Goal: Task Accomplishment & Management: Complete application form

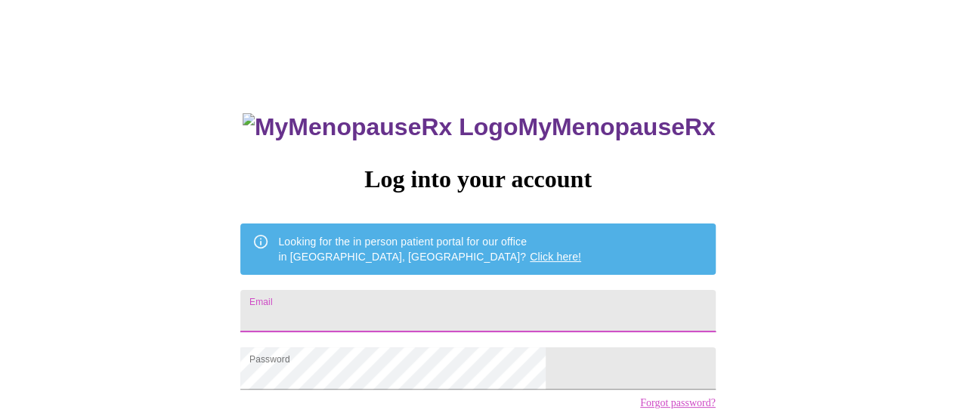
click at [358, 317] on input "Email" at bounding box center [477, 311] width 475 height 42
type input "[EMAIL_ADDRESS][DOMAIN_NAME]"
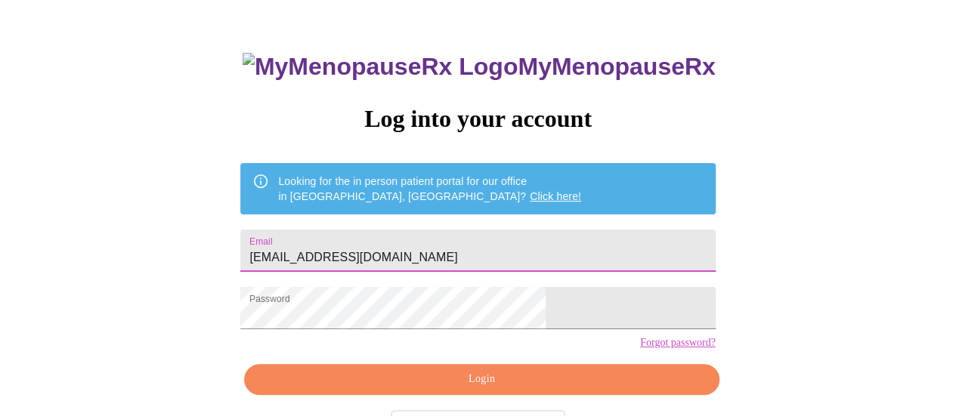
scroll to position [116, 0]
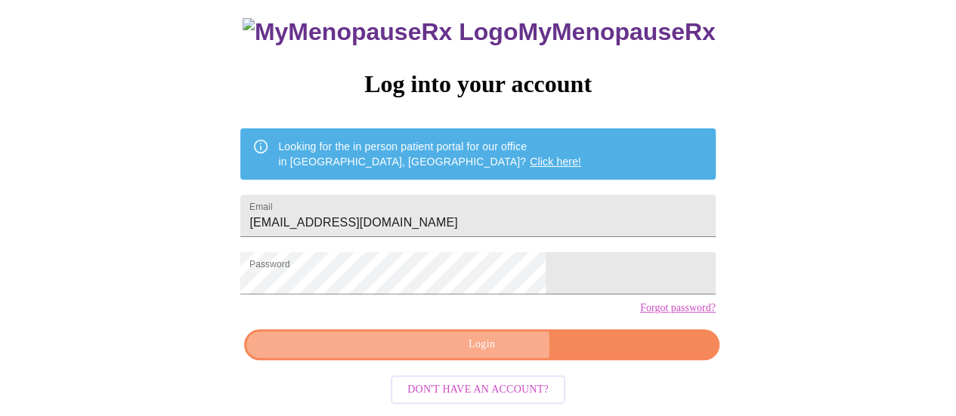
click at [473, 350] on span "Login" at bounding box center [481, 344] width 440 height 19
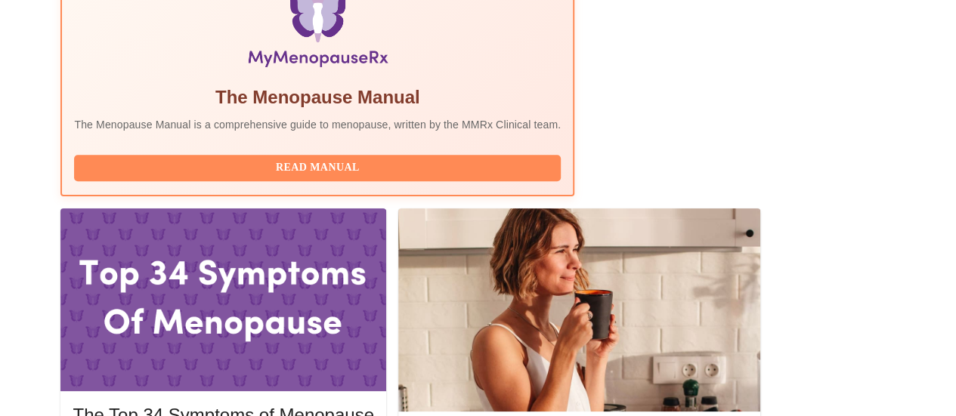
scroll to position [550, 0]
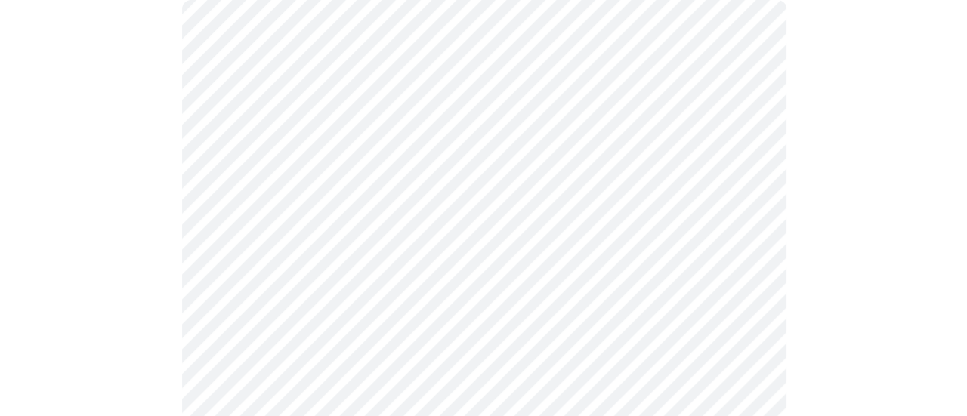
scroll to position [178, 0]
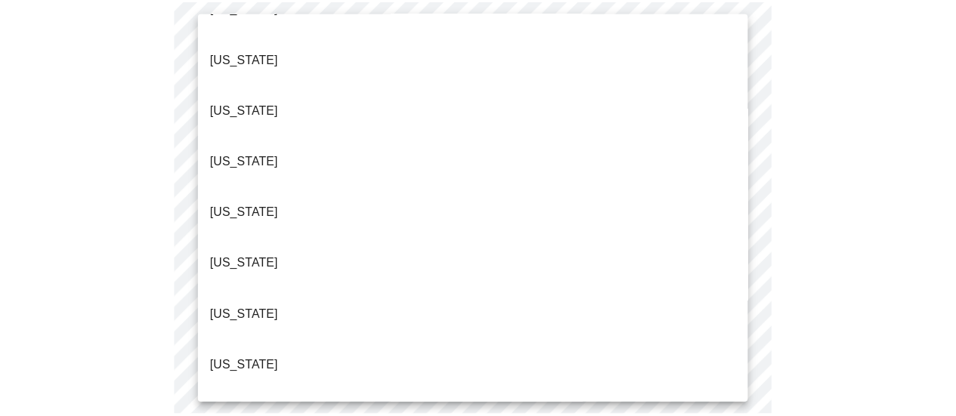
scroll to position [334, 0]
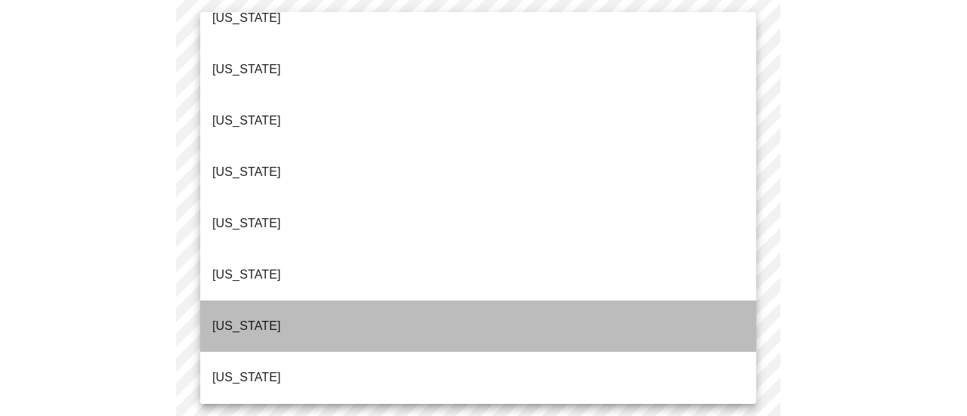
click at [532, 301] on li "[US_STATE]" at bounding box center [478, 326] width 556 height 51
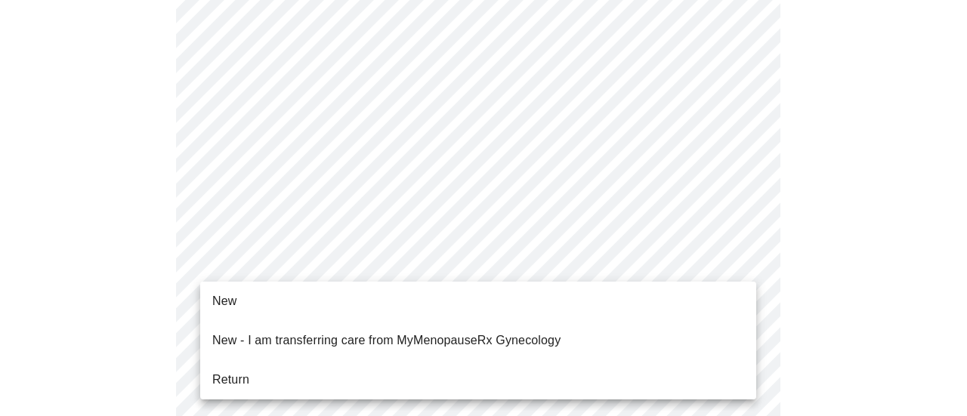
click at [476, 366] on li "Return" at bounding box center [478, 379] width 556 height 27
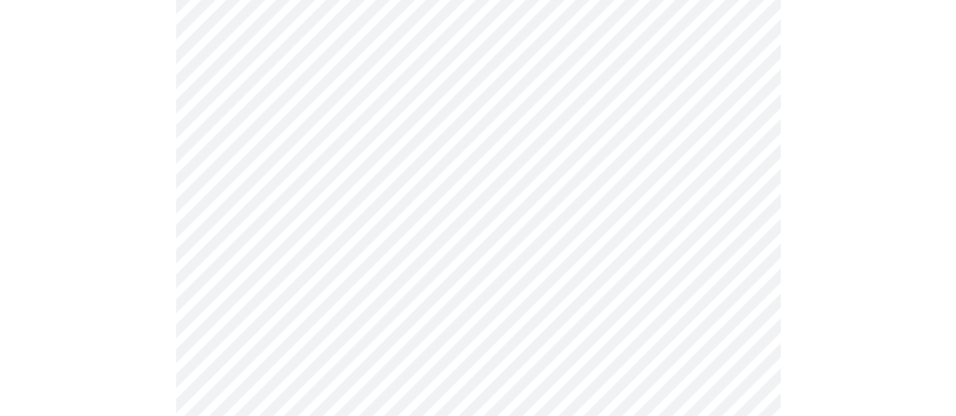
scroll to position [0, 0]
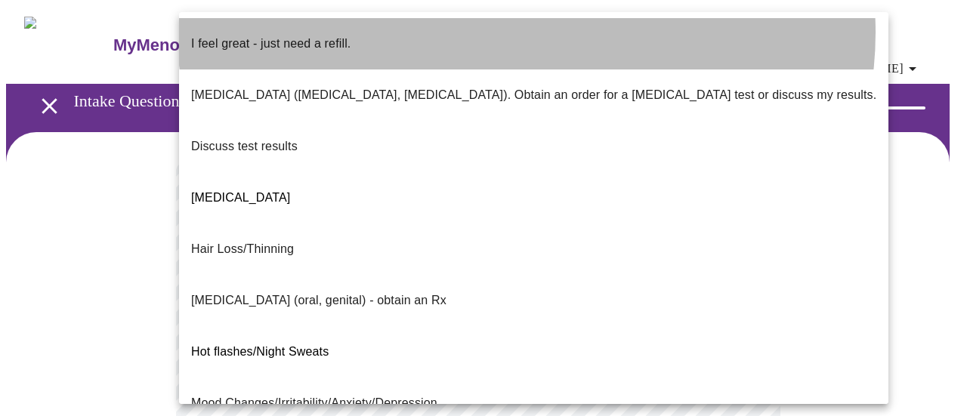
click at [527, 32] on li "I feel great - just need a refill." at bounding box center [533, 43] width 709 height 51
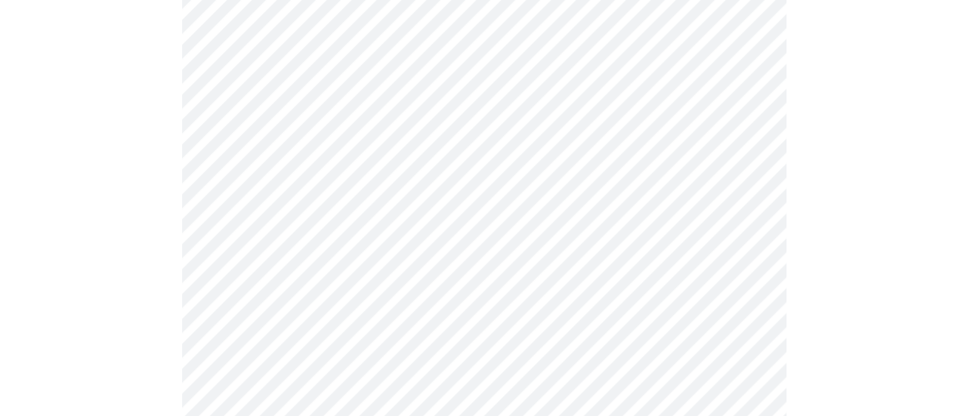
scroll to position [252, 0]
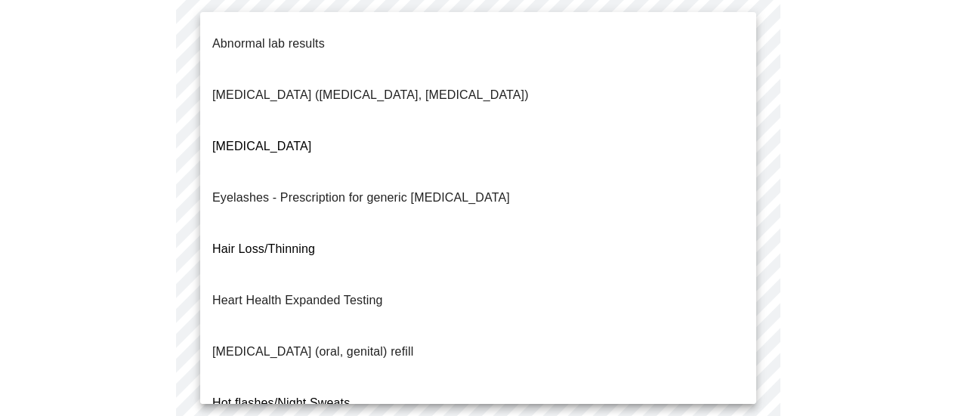
click at [467, 197] on body "MyMenopauseRx Appointments Messaging Labs Uploads Medications Community Refer a…" at bounding box center [483, 284] width 955 height 1060
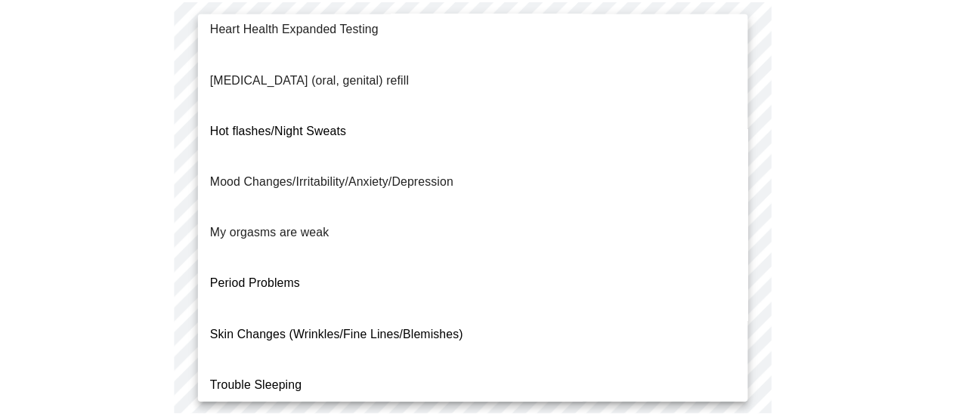
scroll to position [287, 0]
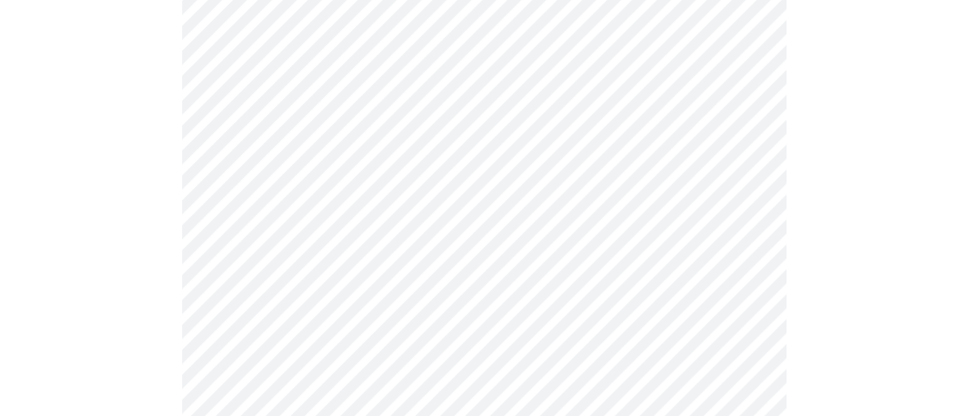
scroll to position [283, 0]
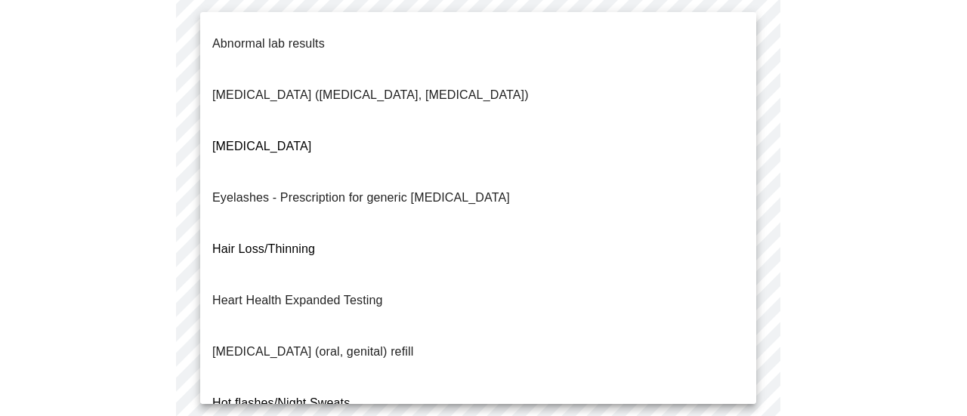
click at [739, 165] on body "MyMenopauseRx Appointments Messaging Labs Uploads Medications Community Refer a…" at bounding box center [483, 248] width 955 height 1051
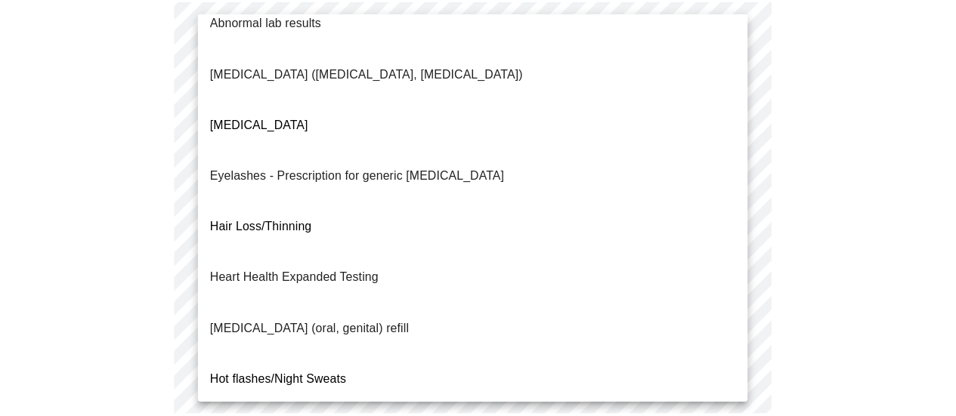
scroll to position [21, 0]
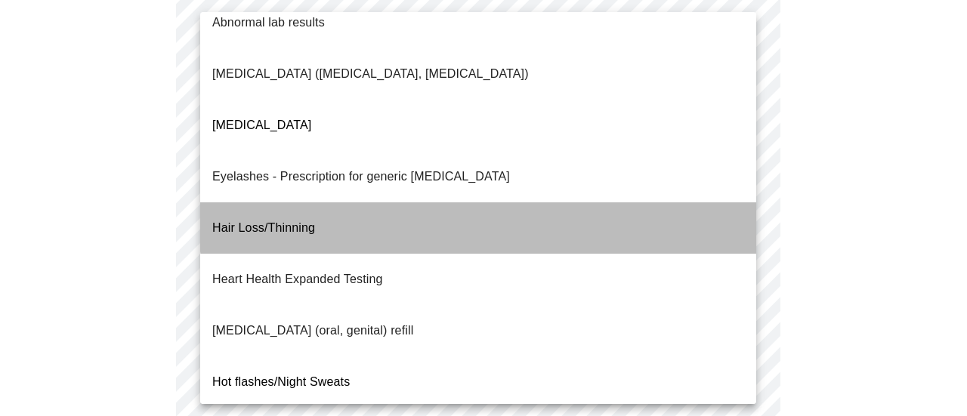
click at [564, 202] on li "Hair Loss/Thinning" at bounding box center [478, 227] width 556 height 51
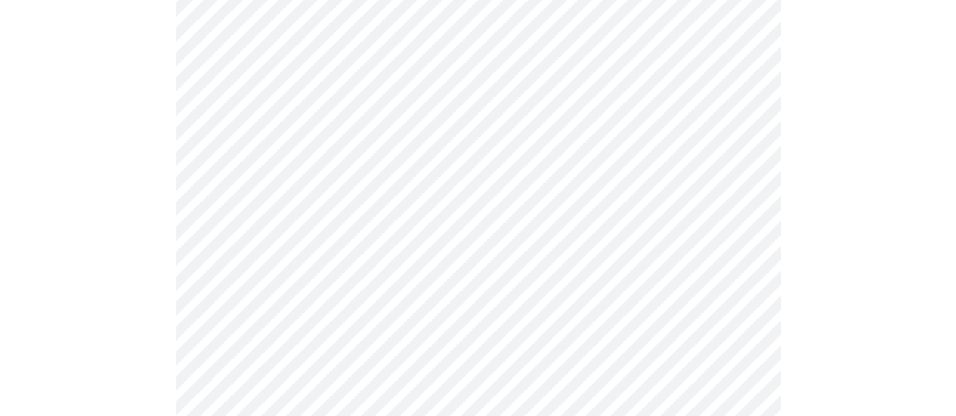
scroll to position [437, 0]
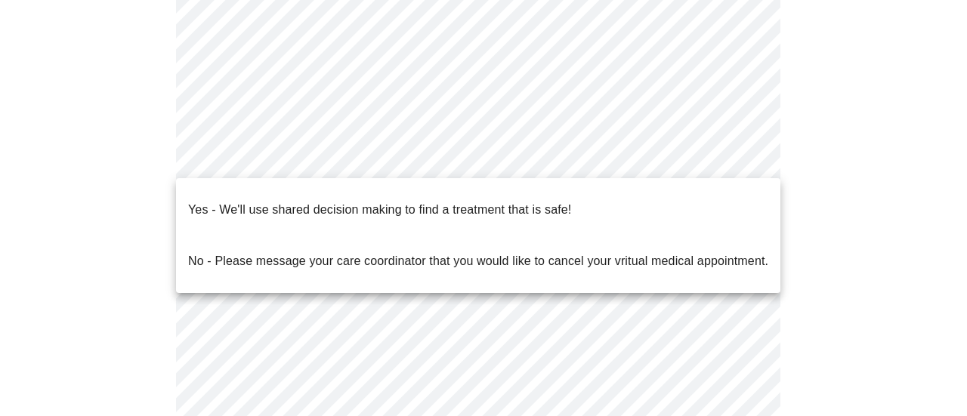
click at [739, 159] on body "MyMenopauseRx Appointments Messaging Labs Uploads Medications Community Refer a…" at bounding box center [483, 94] width 955 height 1051
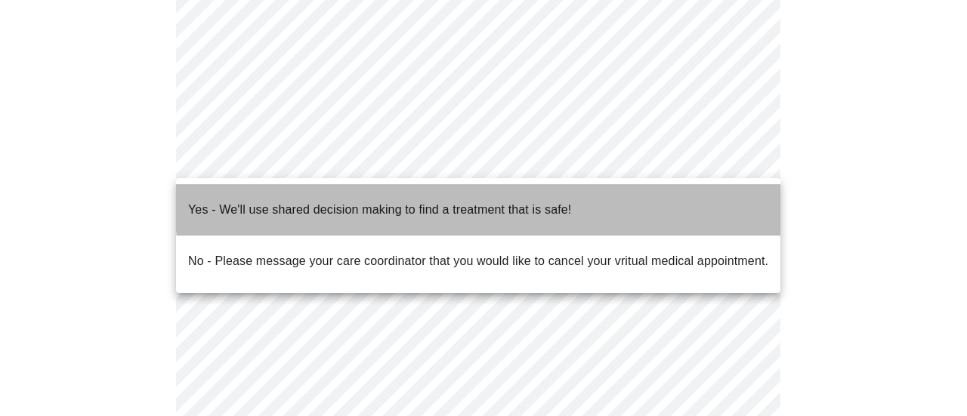
click at [552, 201] on p "Yes - We'll use shared decision making to find a treatment that is safe!" at bounding box center [379, 210] width 383 height 18
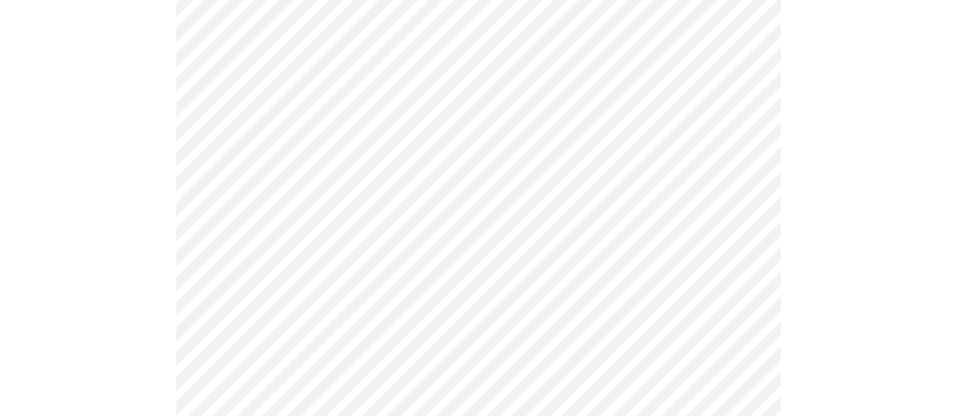
scroll to position [236, 0]
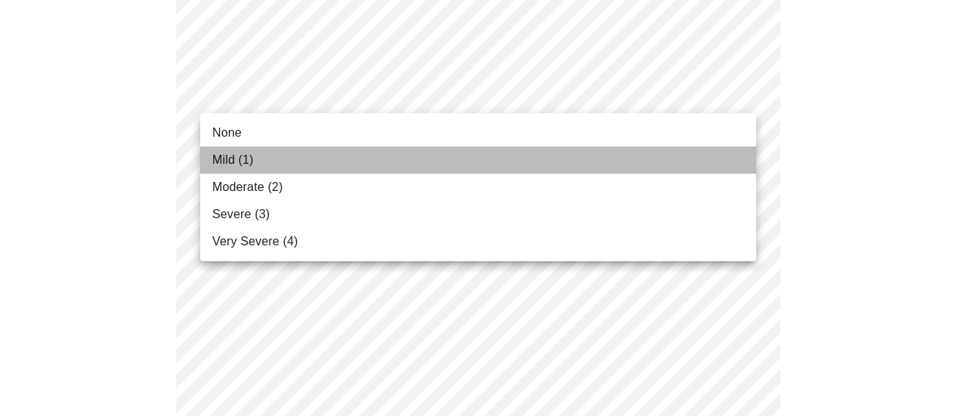
click at [682, 150] on li "Mild (1)" at bounding box center [478, 160] width 556 height 27
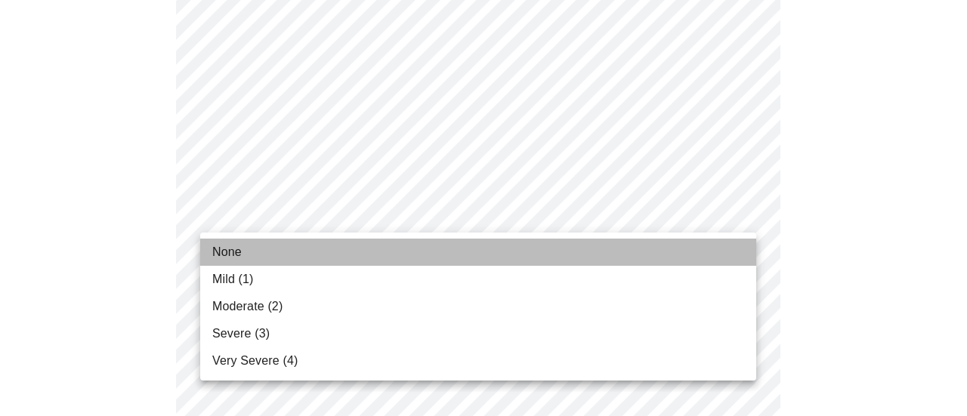
click at [708, 250] on li "None" at bounding box center [478, 252] width 556 height 27
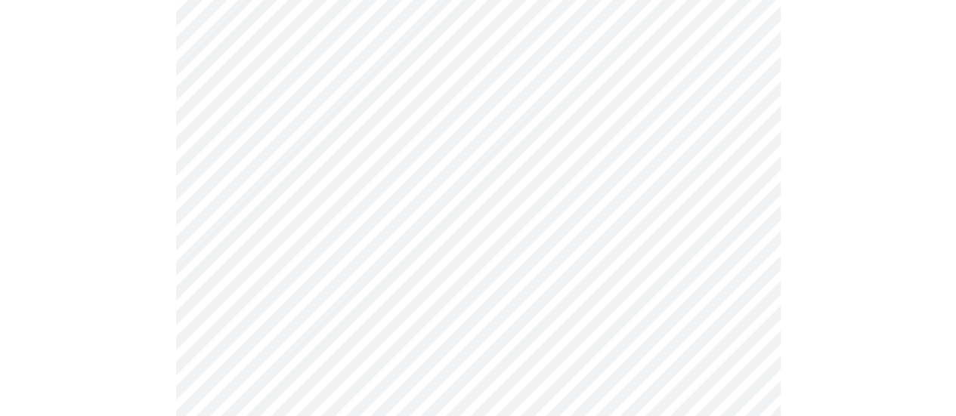
scroll to position [406, 0]
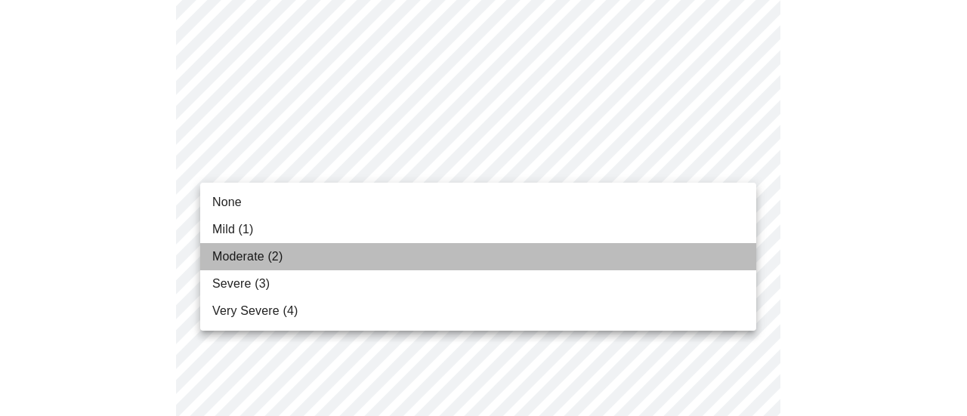
click at [653, 257] on li "Moderate (2)" at bounding box center [478, 256] width 556 height 27
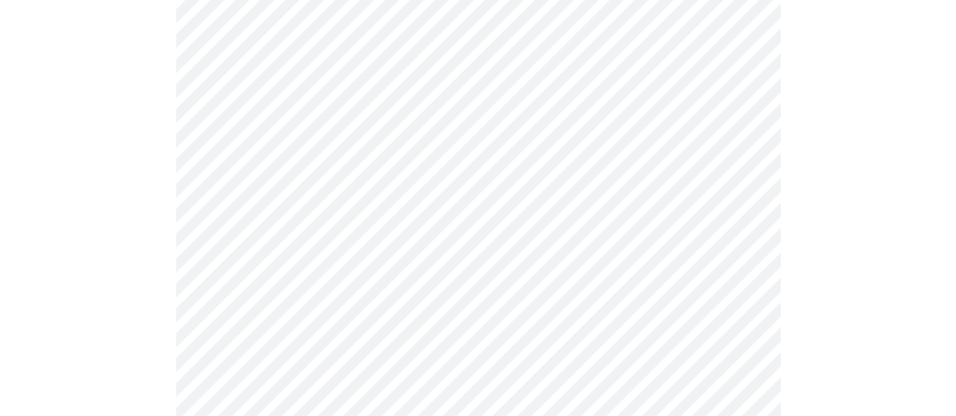
scroll to position [546, 0]
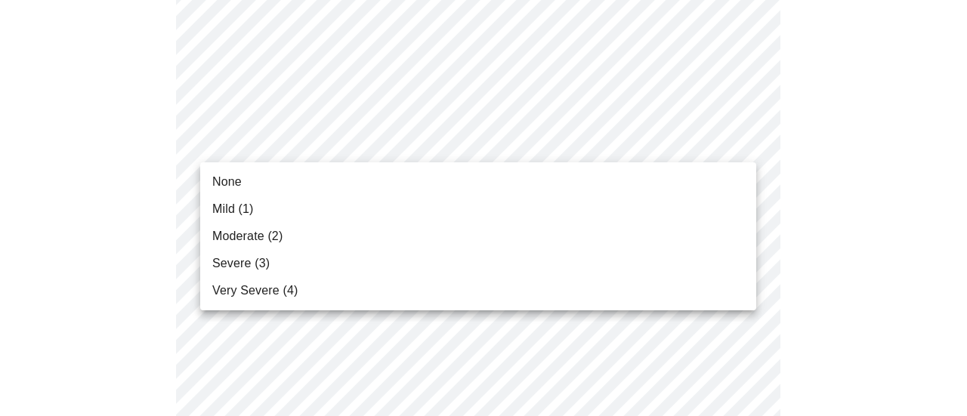
click at [653, 235] on li "Moderate (2)" at bounding box center [478, 236] width 556 height 27
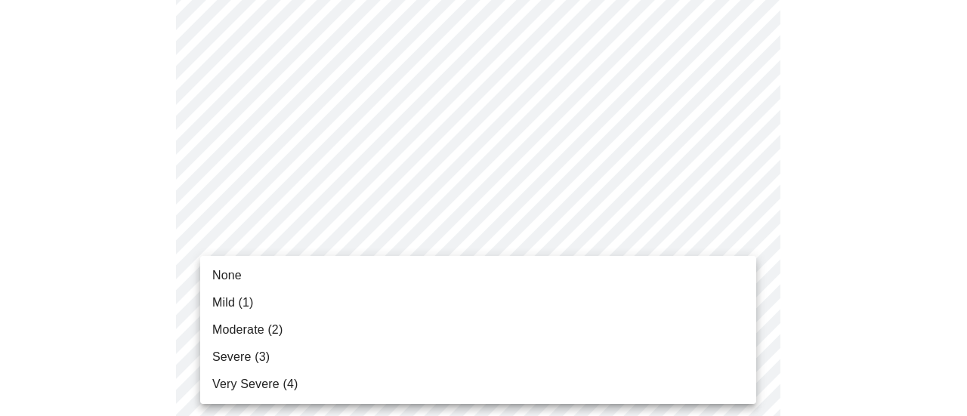
click at [663, 326] on li "Moderate (2)" at bounding box center [478, 330] width 556 height 27
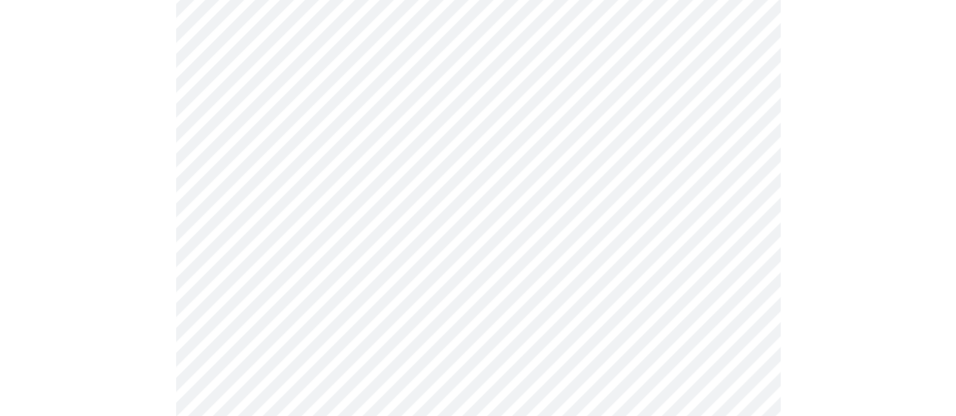
scroll to position [727, 0]
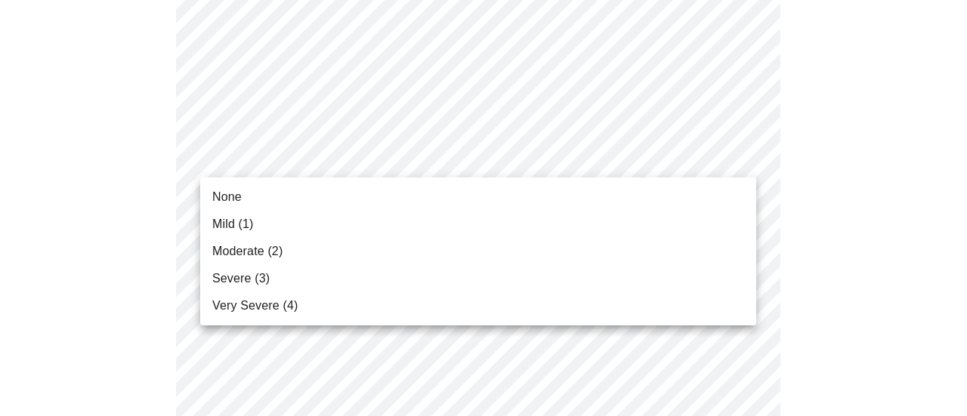
click at [736, 152] on body "MyMenopauseRx Appointments Messaging Labs Uploads Medications Community Refer a…" at bounding box center [483, 241] width 955 height 1925
click at [694, 226] on li "Mild (1)" at bounding box center [478, 224] width 556 height 27
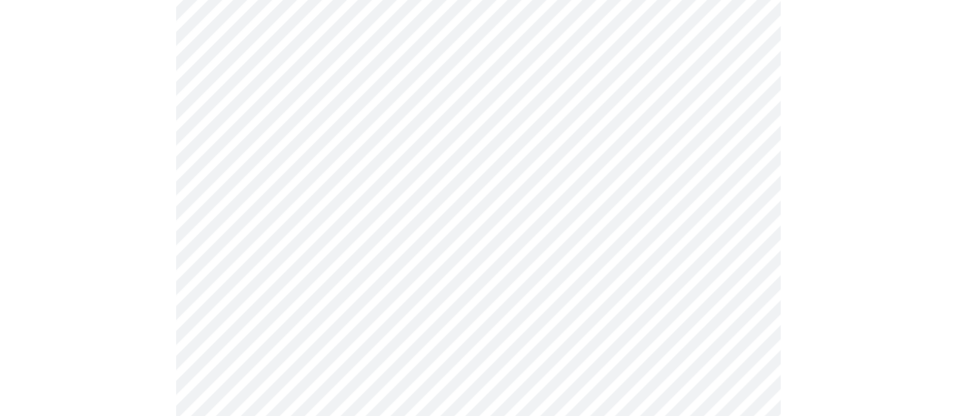
scroll to position [896, 0]
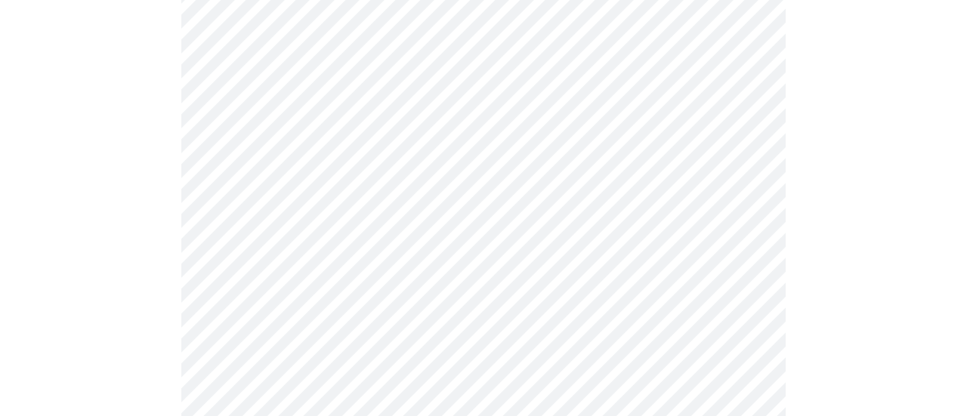
click at [730, 102] on body "MyMenopauseRx Appointments Messaging Labs Uploads Medications Community Refer a…" at bounding box center [483, 62] width 955 height 1904
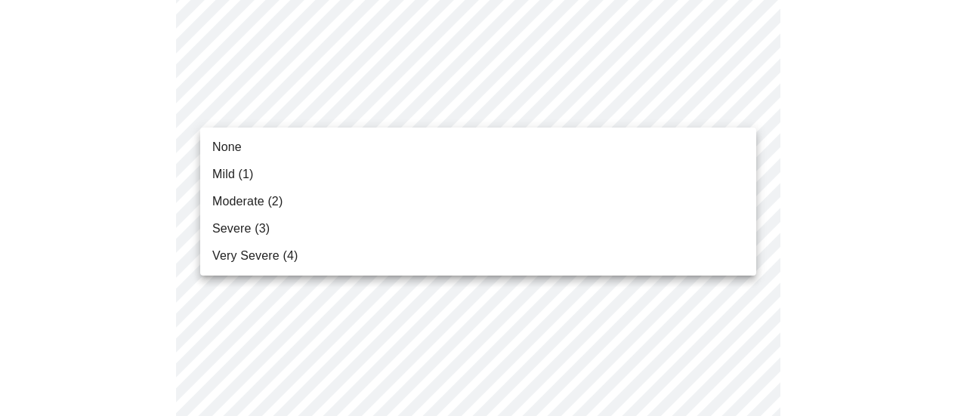
click at [658, 207] on li "Moderate (2)" at bounding box center [478, 201] width 556 height 27
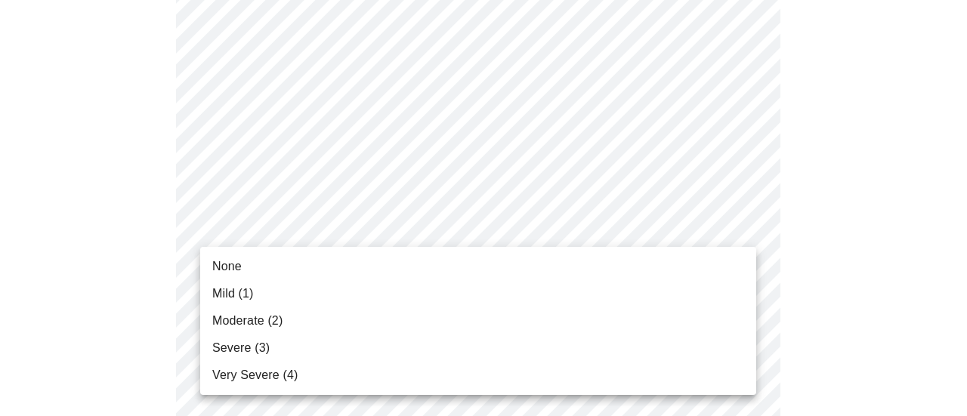
click at [731, 226] on body "MyMenopauseRx Appointments Messaging Labs Uploads Medications Community Refer a…" at bounding box center [483, 51] width 955 height 1883
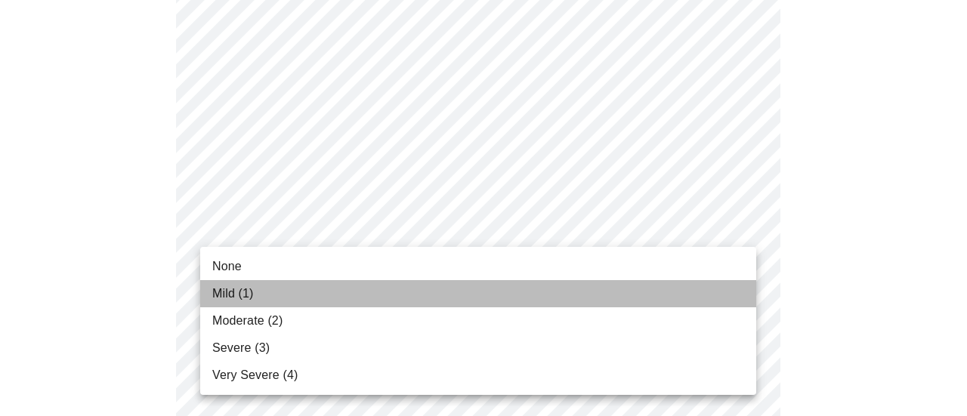
click at [669, 295] on li "Mild (1)" at bounding box center [478, 293] width 556 height 27
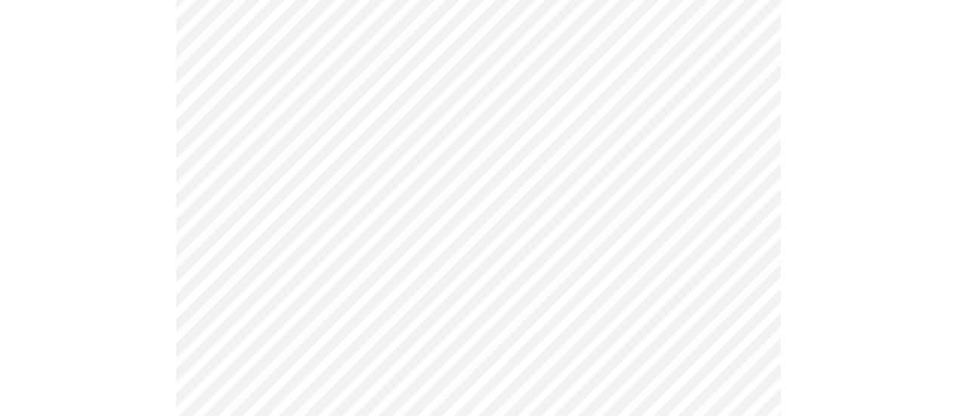
scroll to position [1019, 0]
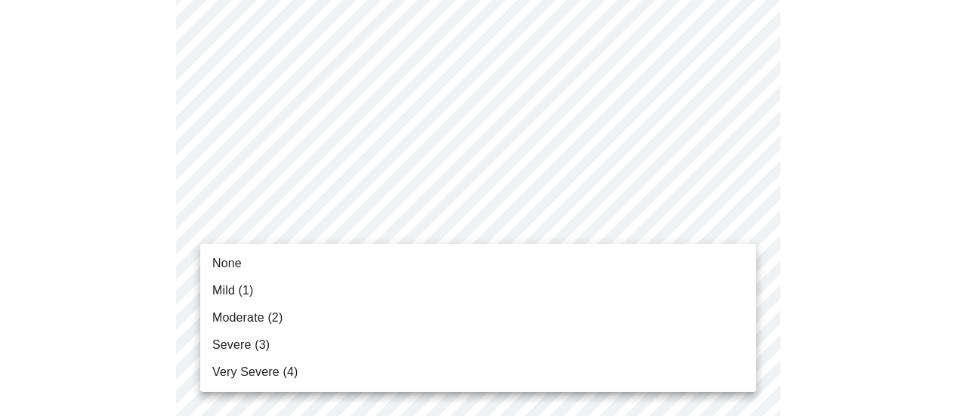
click at [689, 282] on li "Mild (1)" at bounding box center [478, 290] width 556 height 27
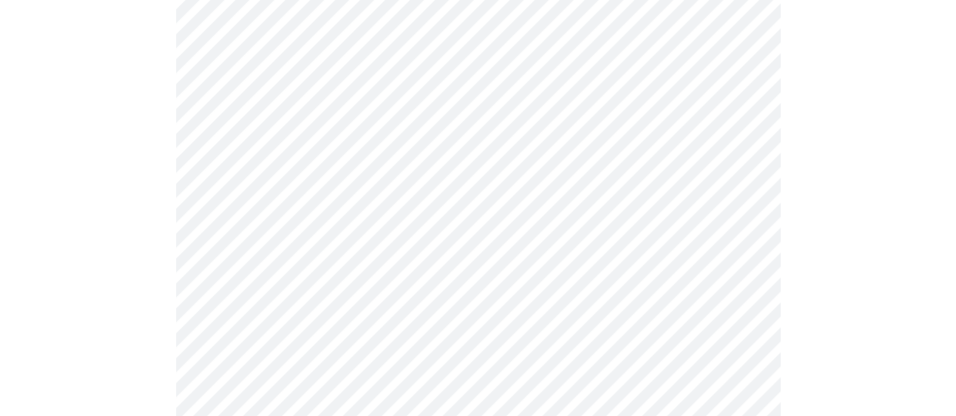
scroll to position [1147, 0]
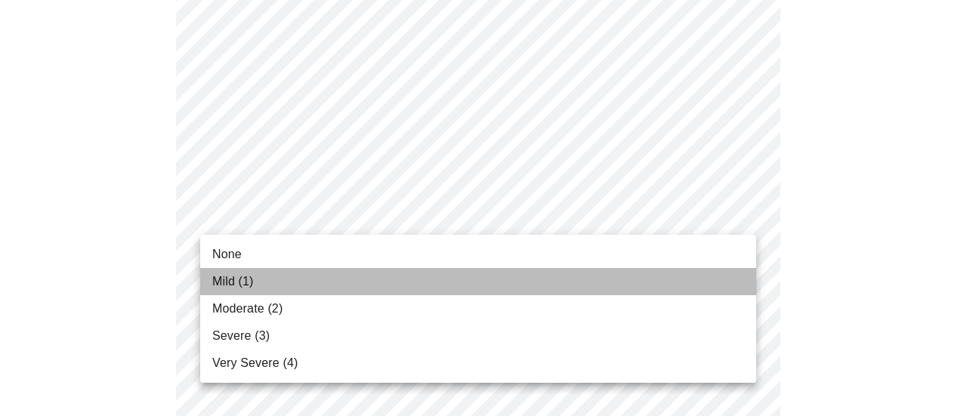
click at [688, 271] on li "Mild (1)" at bounding box center [478, 281] width 556 height 27
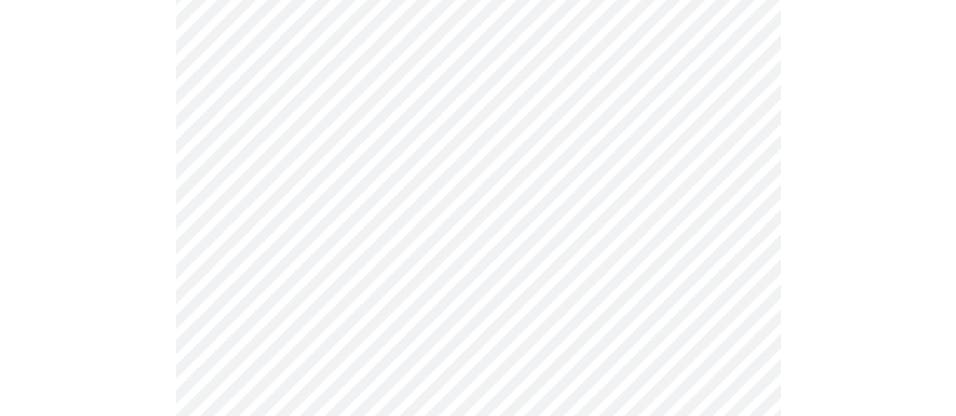
scroll to position [1275, 0]
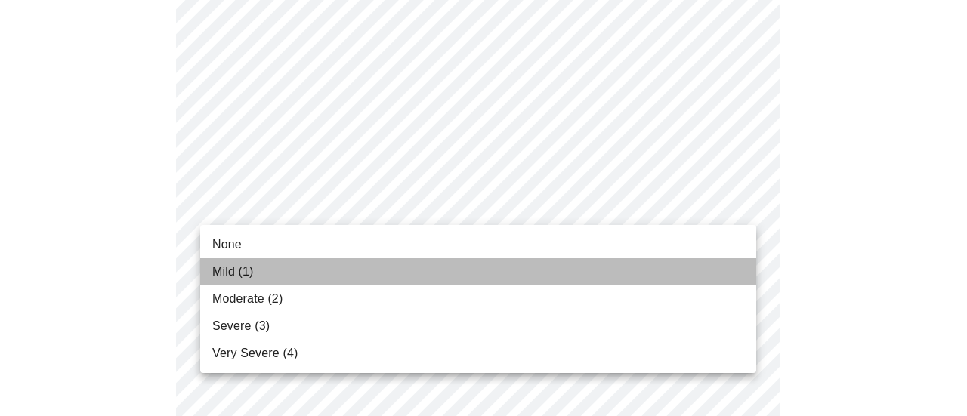
click at [671, 261] on li "Mild (1)" at bounding box center [478, 271] width 556 height 27
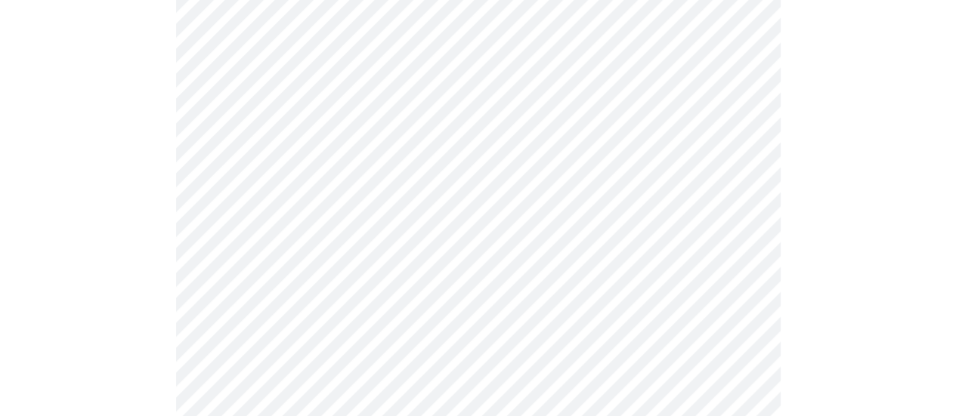
scroll to position [739, 0]
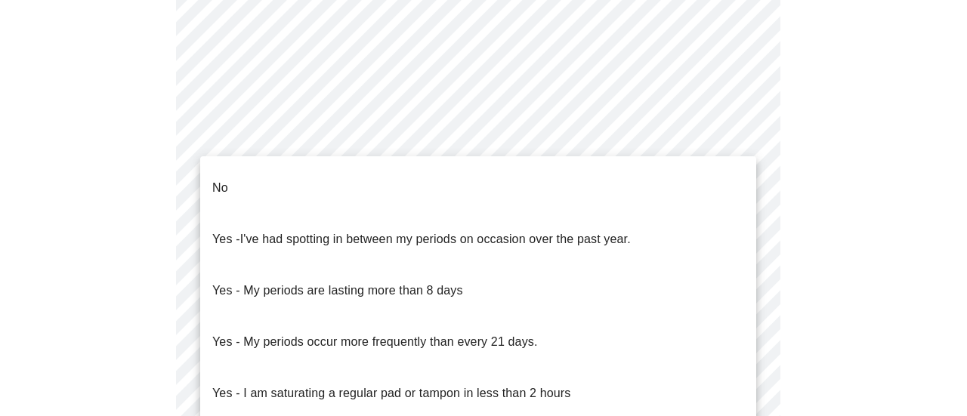
click at [743, 176] on body "MyMenopauseRx Appointments Messaging Labs Uploads Medications Community Refer a…" at bounding box center [483, 22] width 955 height 1510
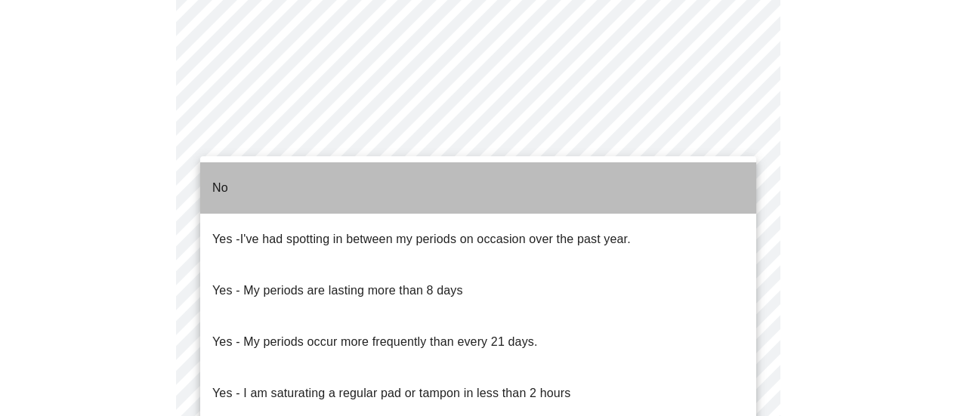
click at [743, 176] on li "No" at bounding box center [478, 187] width 556 height 51
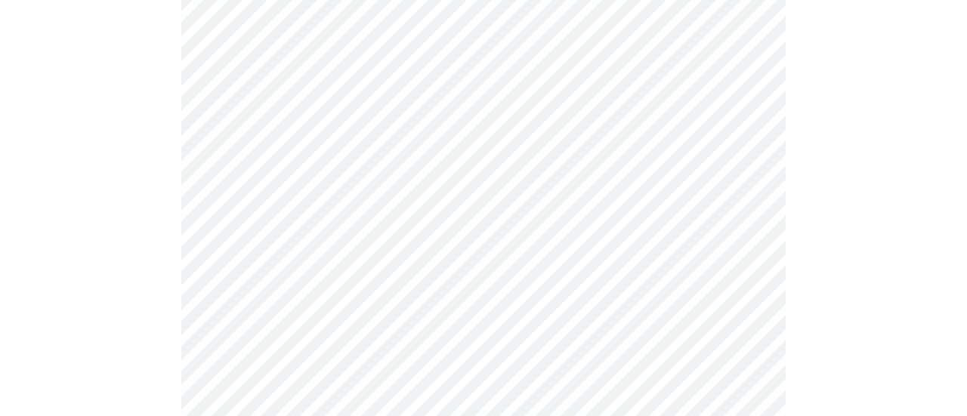
click at [743, 187] on body "MyMenopauseRx Appointments Messaging Labs Uploads Medications Community Refer a…" at bounding box center [483, 18] width 955 height 1502
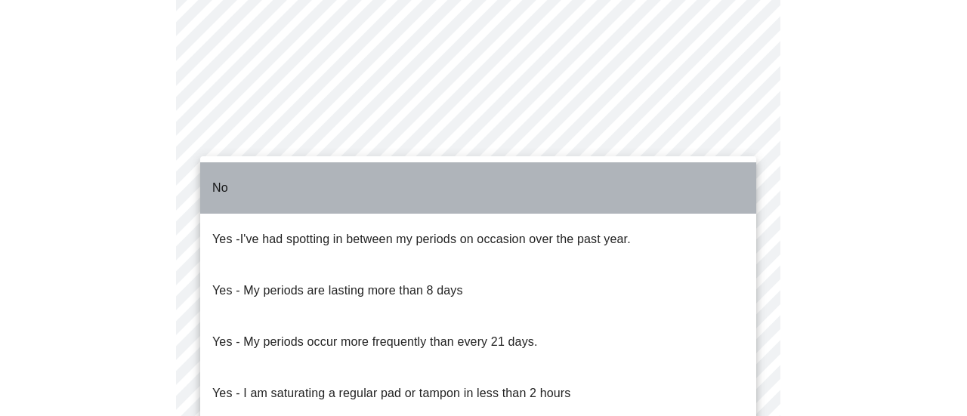
click at [743, 187] on li "No" at bounding box center [478, 187] width 556 height 51
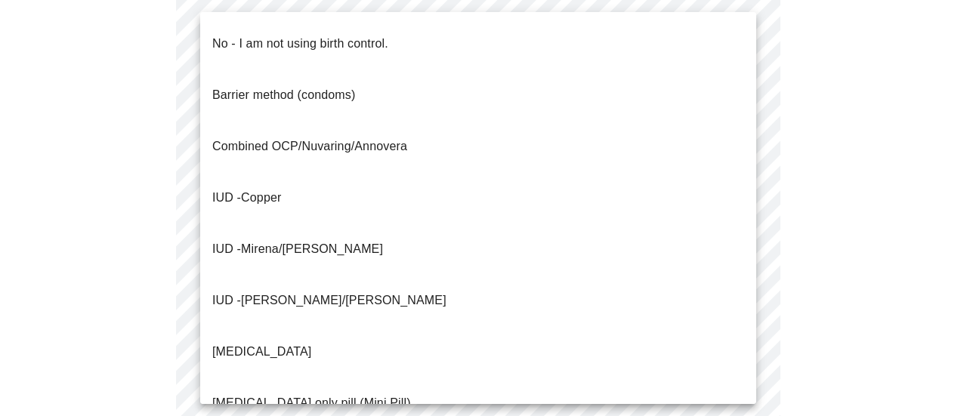
click at [739, 291] on body "MyMenopauseRx Appointments Messaging Labs Uploads Medications Community Refer a…" at bounding box center [483, 18] width 955 height 1502
click at [660, 42] on li "No - I am not using birth control." at bounding box center [478, 43] width 556 height 51
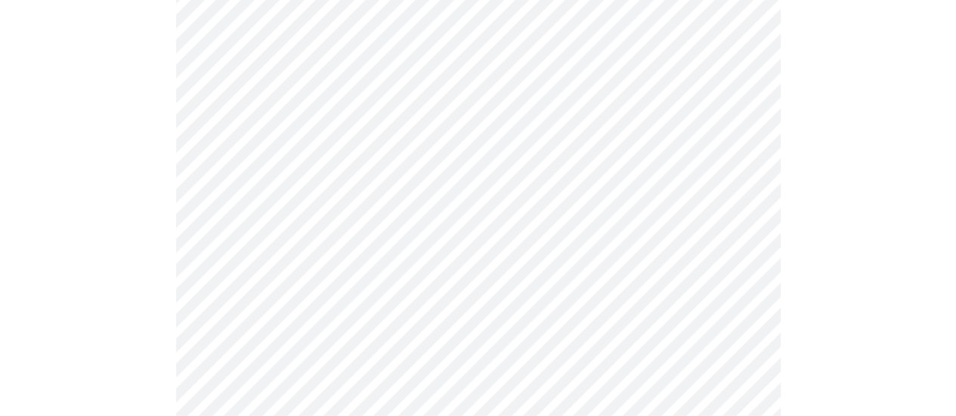
scroll to position [944, 0]
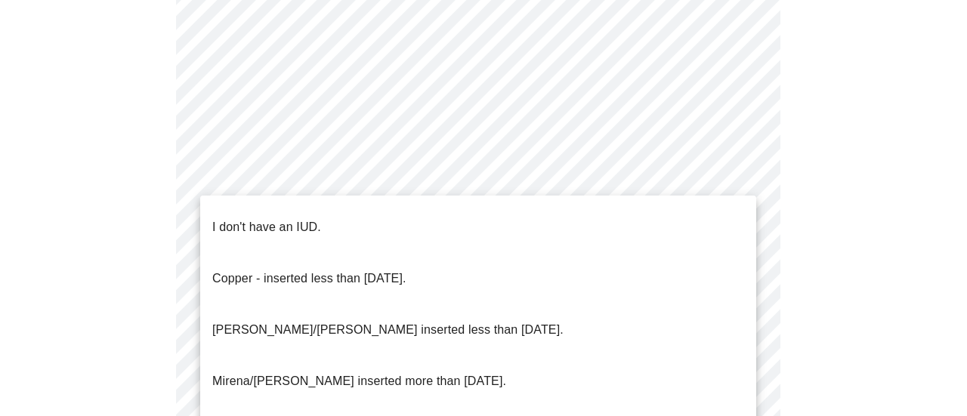
click at [685, 211] on li "I don't have an IUD." at bounding box center [478, 227] width 556 height 51
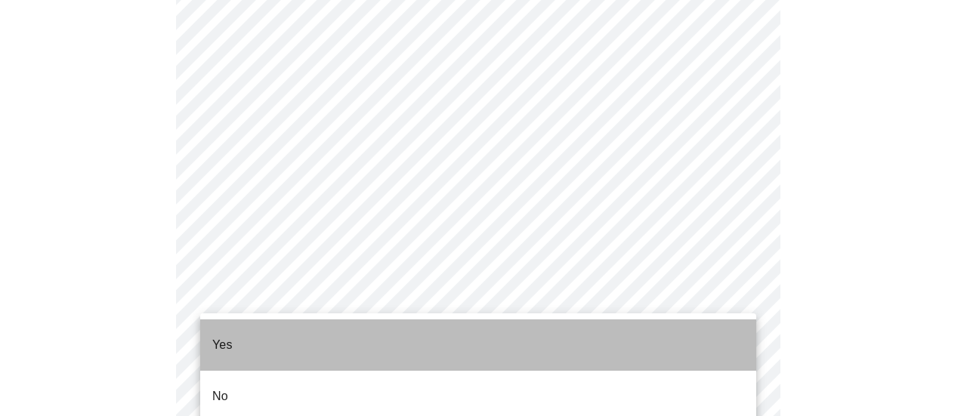
click at [691, 336] on li "Yes" at bounding box center [478, 345] width 556 height 51
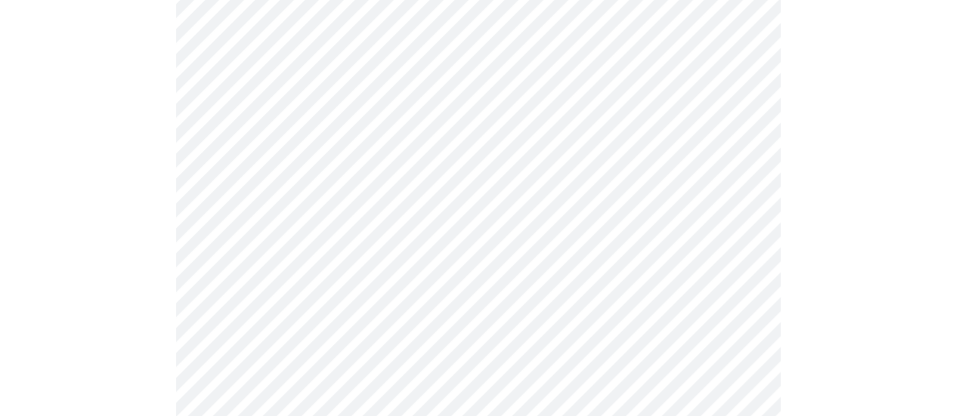
scroll to position [3993, 0]
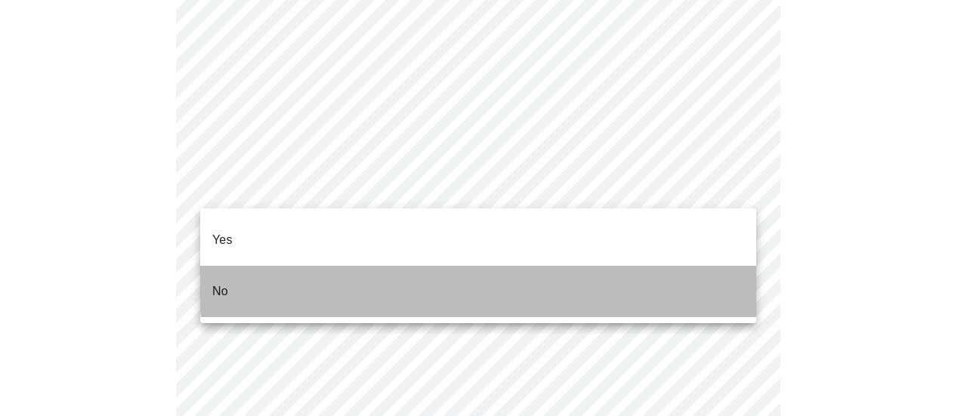
click at [518, 268] on li "No" at bounding box center [478, 291] width 556 height 51
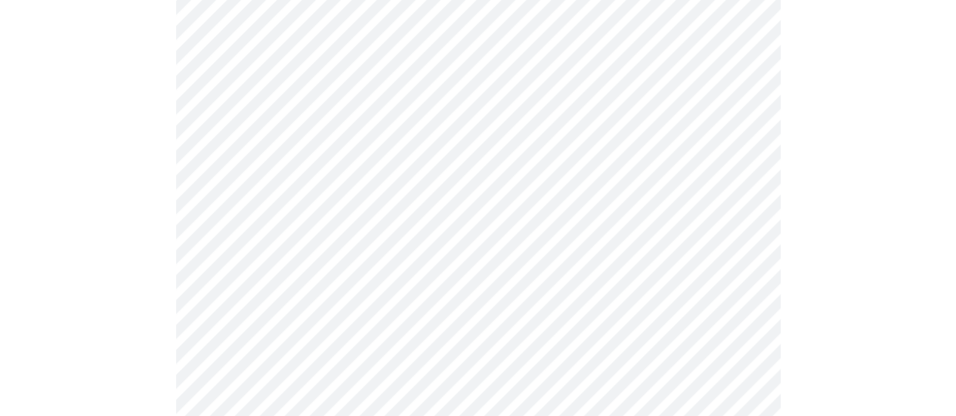
scroll to position [1391, 0]
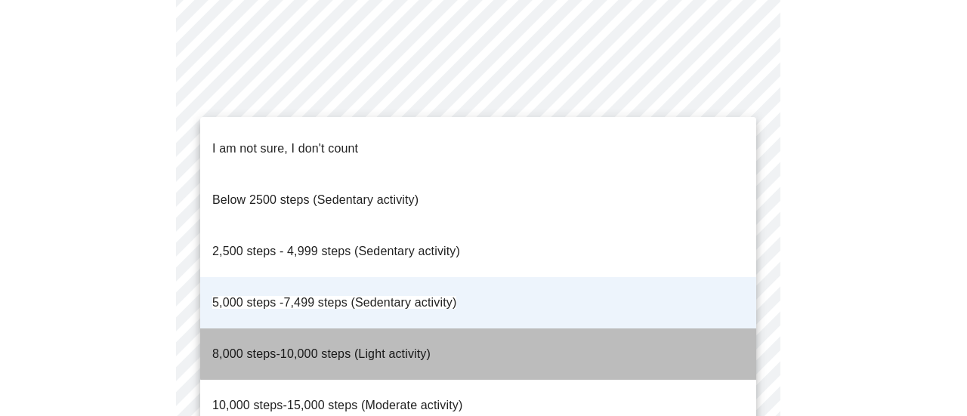
click at [636, 329] on li "8,000 steps-10,000 steps (Light activity)" at bounding box center [478, 354] width 556 height 51
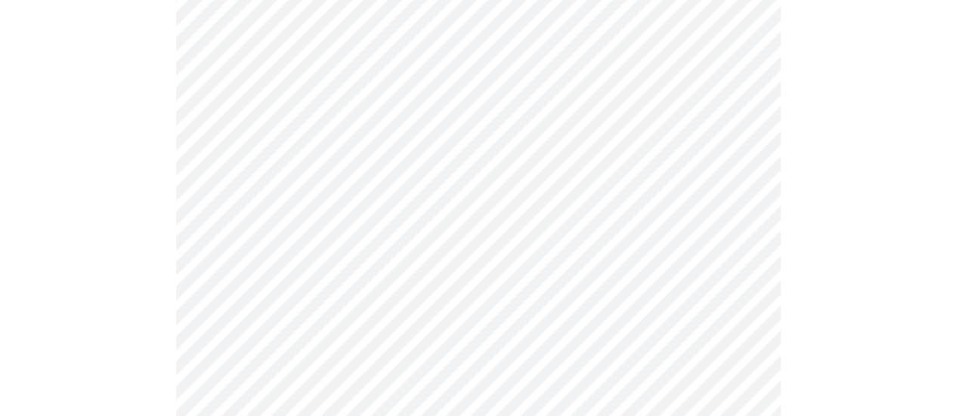
scroll to position [184, 0]
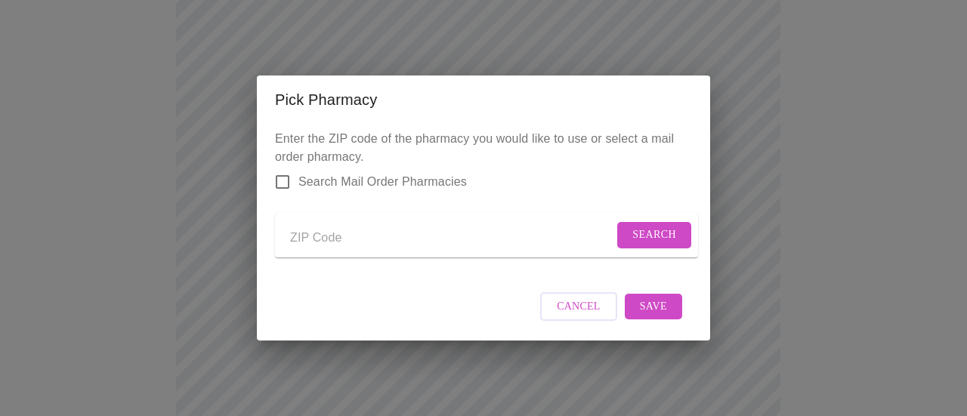
click at [562, 314] on span "Cancel" at bounding box center [579, 307] width 44 height 19
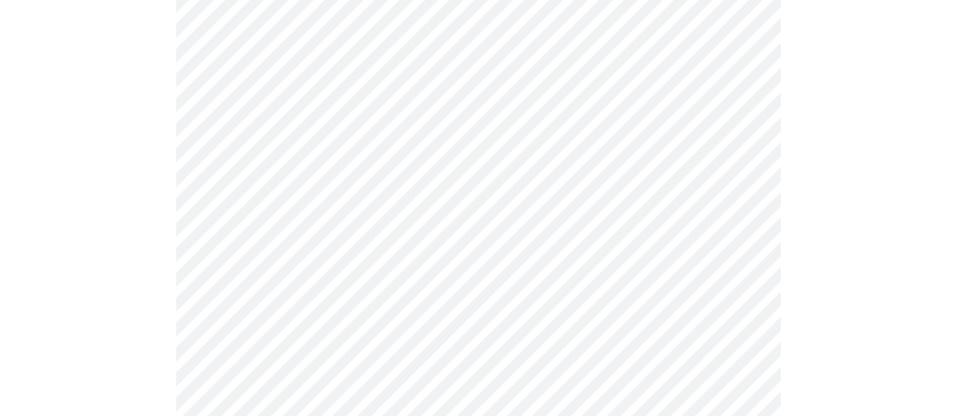
scroll to position [916, 0]
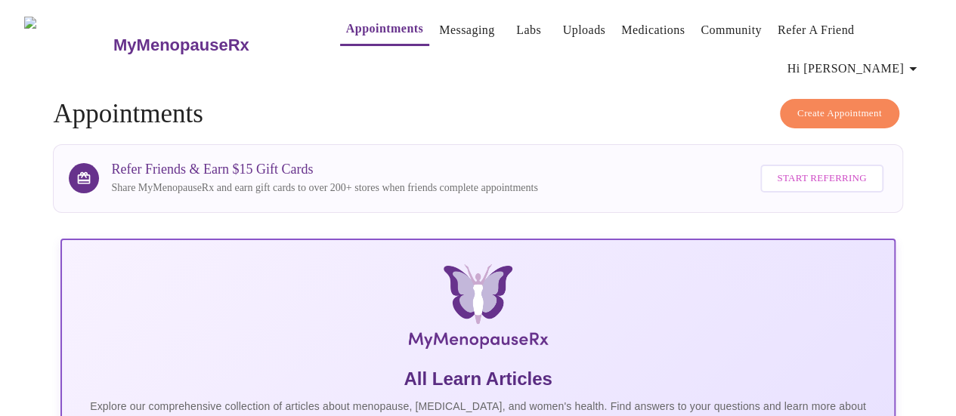
drag, startPoint x: 960, startPoint y: 34, endPoint x: 949, endPoint y: 34, distance: 10.6
click at [949, 34] on div "MyMenopauseRx Appointments Messaging Labs Uploads Medications Community Refer a…" at bounding box center [478, 45] width 944 height 78
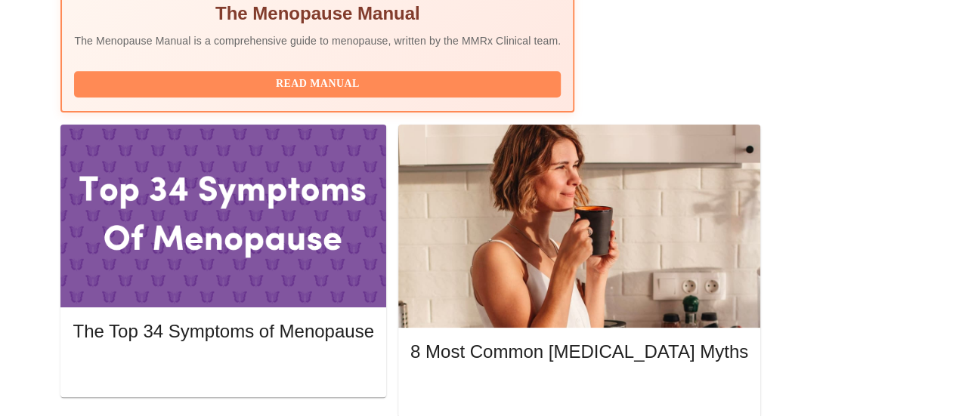
scroll to position [642, 0]
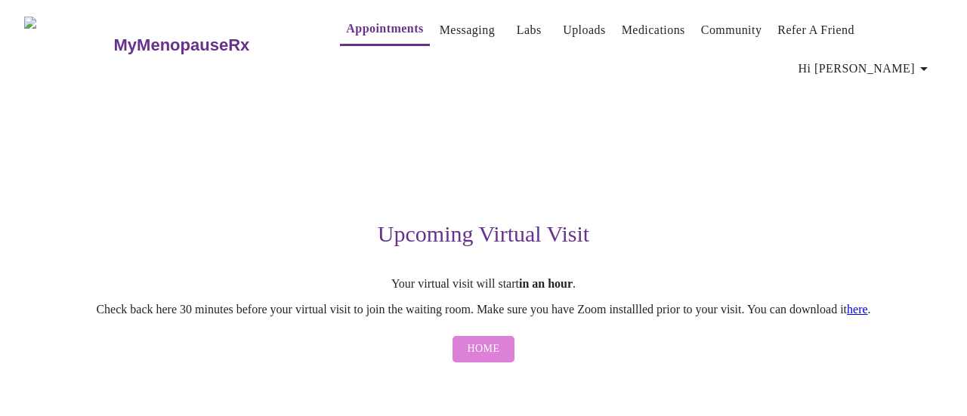
click at [481, 340] on span "Home" at bounding box center [484, 349] width 32 height 19
